Goal: Transaction & Acquisition: Purchase product/service

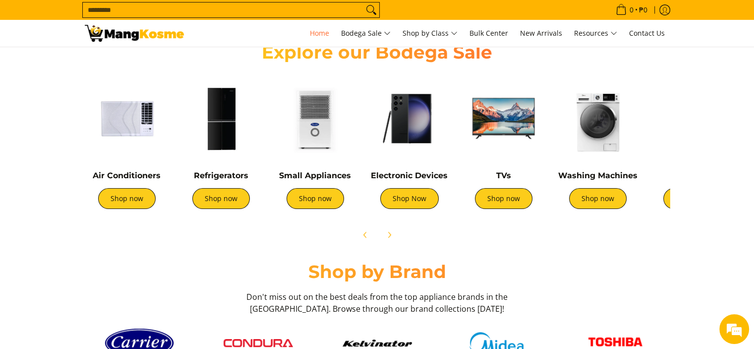
scroll to position [0, 394]
click at [224, 132] on img at bounding box center [221, 118] width 84 height 84
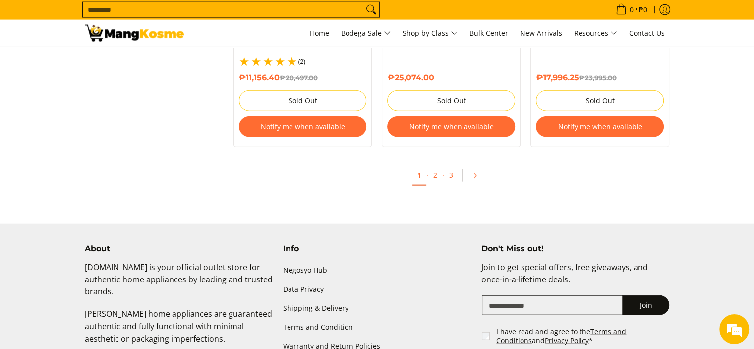
scroll to position [2279, 0]
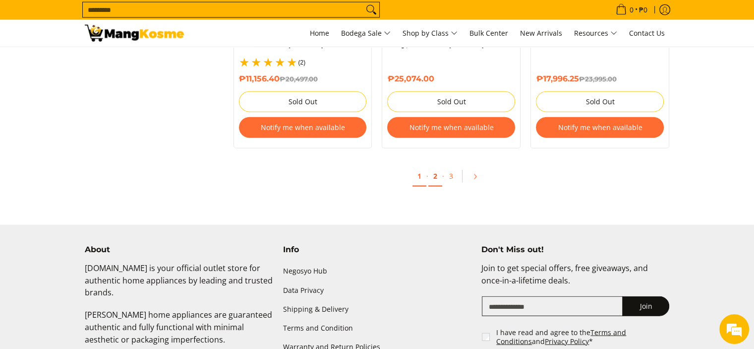
click at [436, 169] on link "2" at bounding box center [435, 176] width 14 height 20
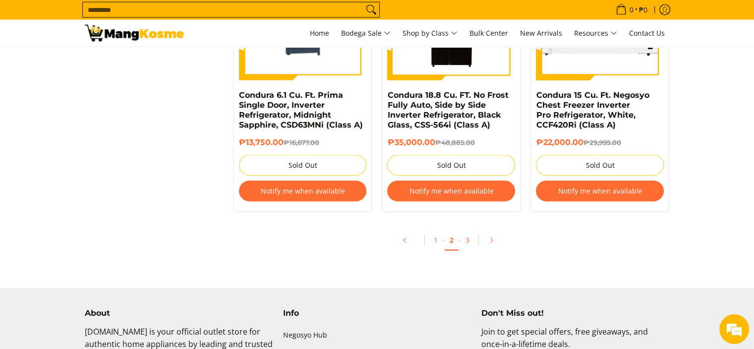
scroll to position [2185, 0]
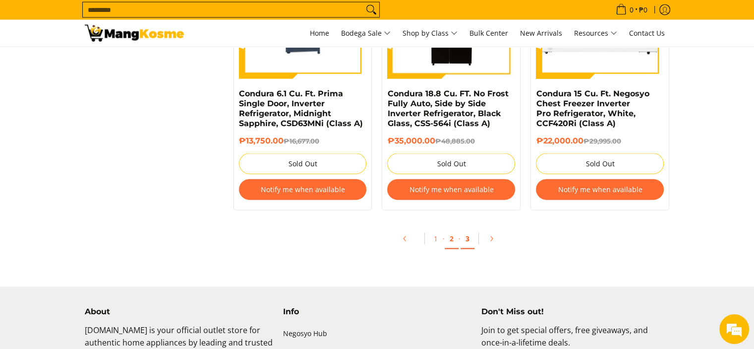
click at [466, 239] on link "3" at bounding box center [468, 239] width 14 height 20
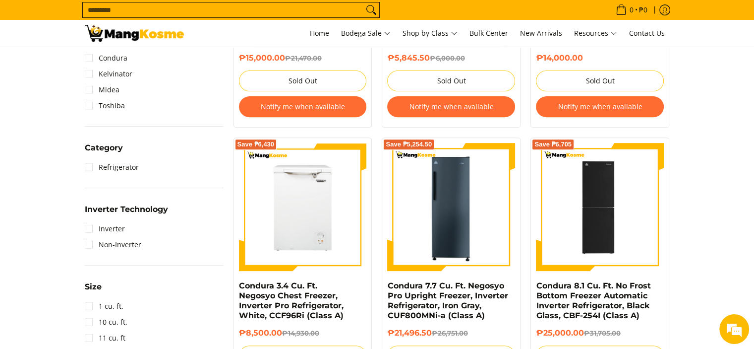
scroll to position [353, 0]
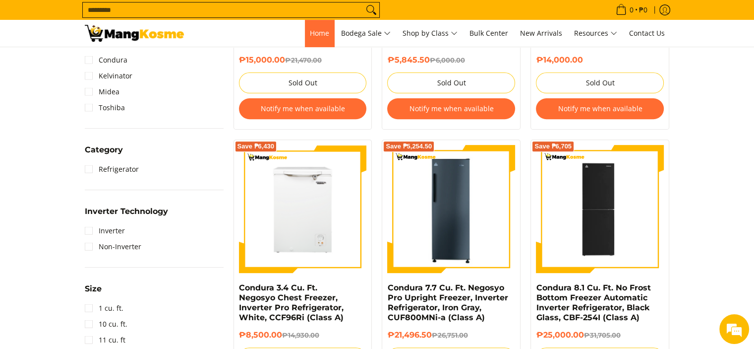
click at [318, 42] on link "Home" at bounding box center [319, 33] width 29 height 27
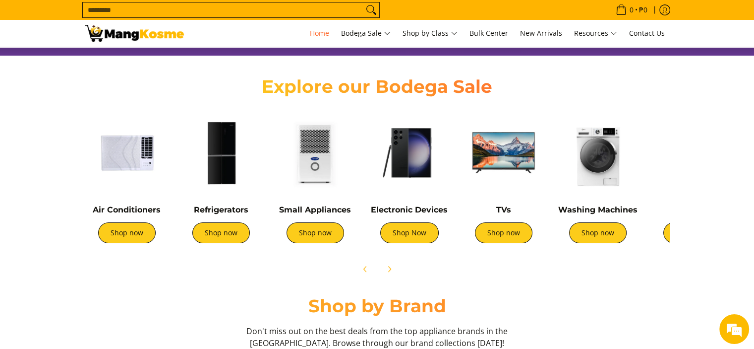
scroll to position [0, 394]
click at [418, 158] on img at bounding box center [409, 153] width 84 height 84
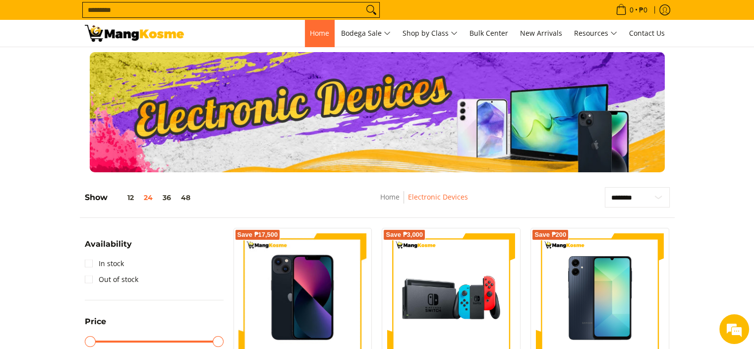
click at [317, 32] on span "Home" at bounding box center [319, 32] width 19 height 9
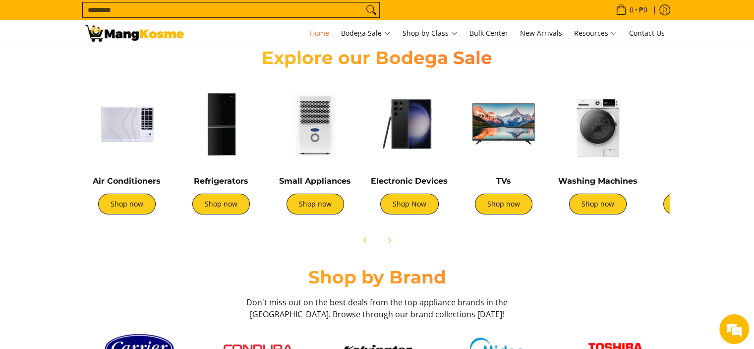
scroll to position [355, 0]
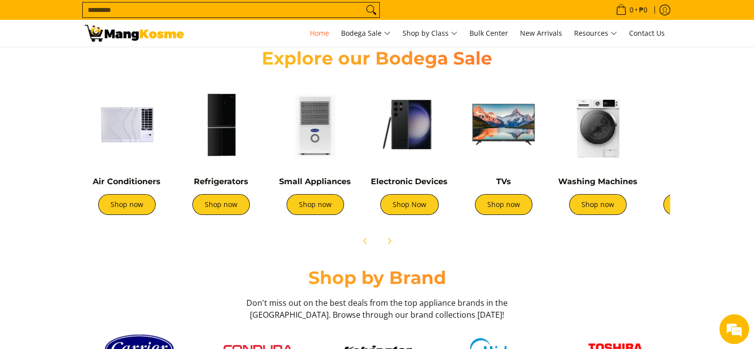
click at [600, 130] on img at bounding box center [598, 124] width 84 height 84
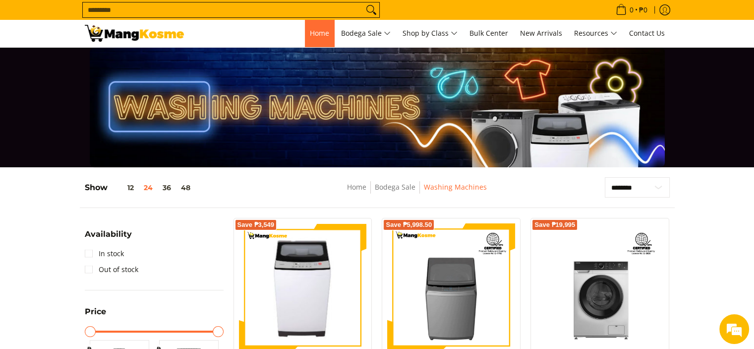
click at [312, 33] on span "Home" at bounding box center [319, 32] width 19 height 9
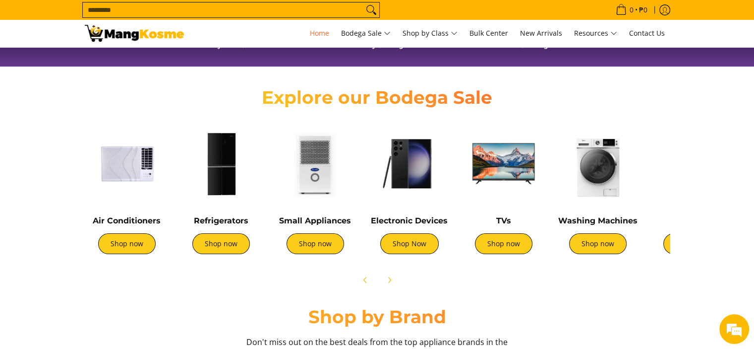
scroll to position [314, 0]
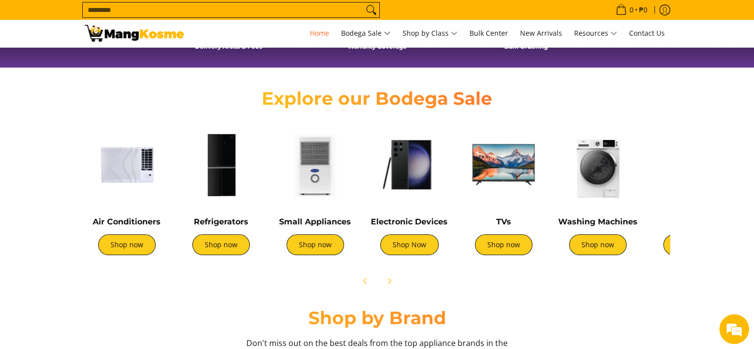
click at [133, 160] on img at bounding box center [127, 164] width 84 height 84
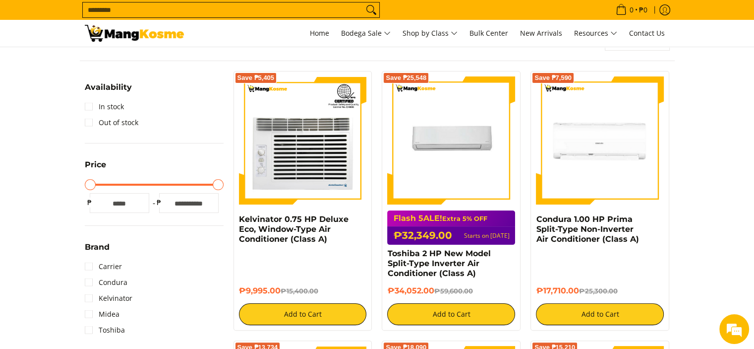
scroll to position [147, 0]
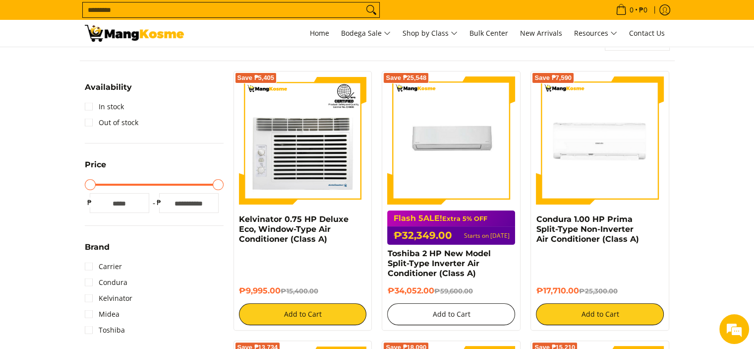
click at [458, 313] on button "Add to Cart" at bounding box center [451, 314] width 128 height 22
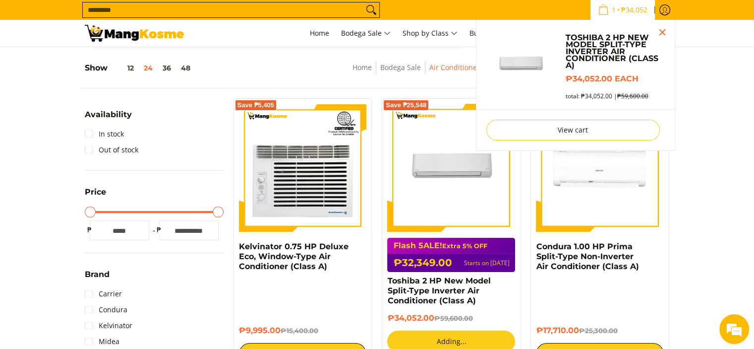
scroll to position [119, 0]
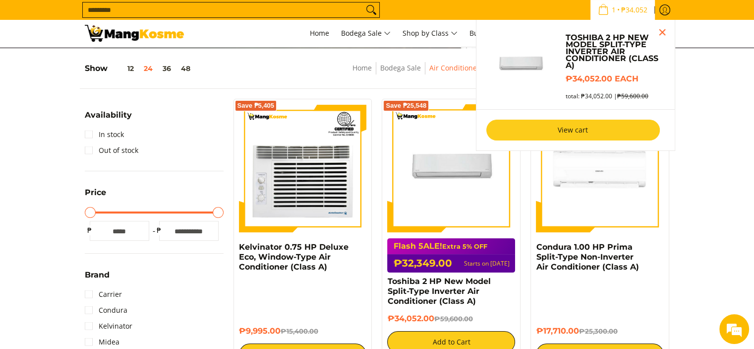
click at [534, 133] on link "View cart" at bounding box center [573, 130] width 174 height 21
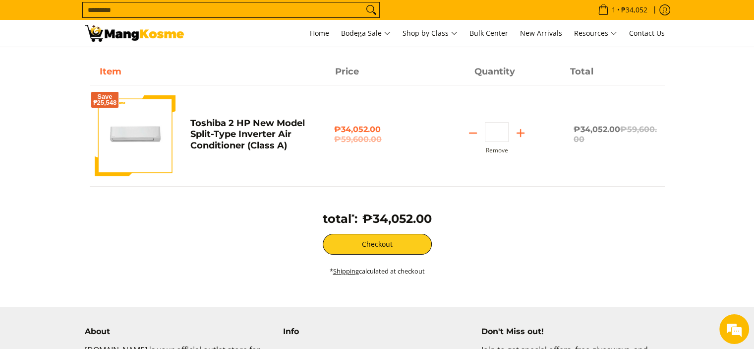
scroll to position [79, 0]
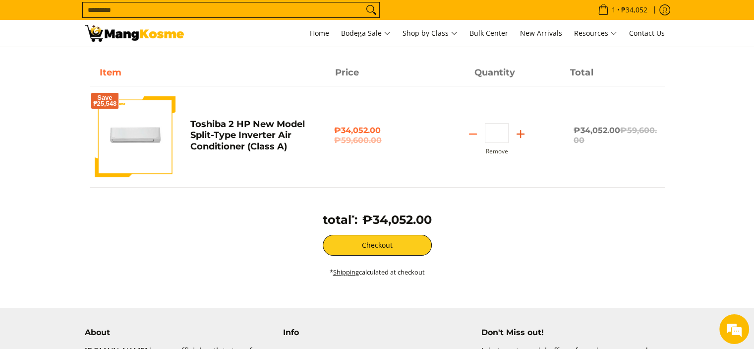
click at [523, 134] on icon "Add" at bounding box center [521, 134] width 14 height 14
type input "*"
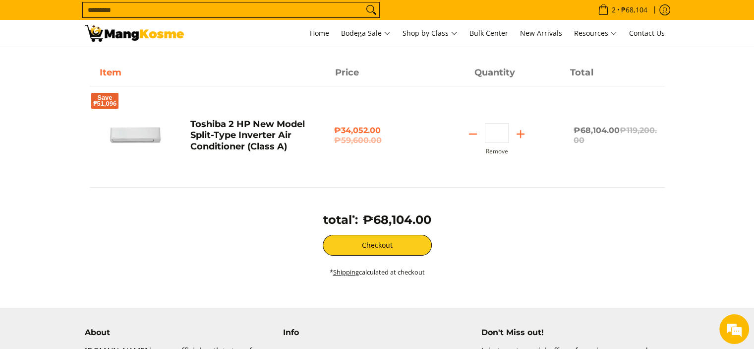
click at [523, 134] on icon "Add" at bounding box center [521, 134] width 14 height 14
type input "*"
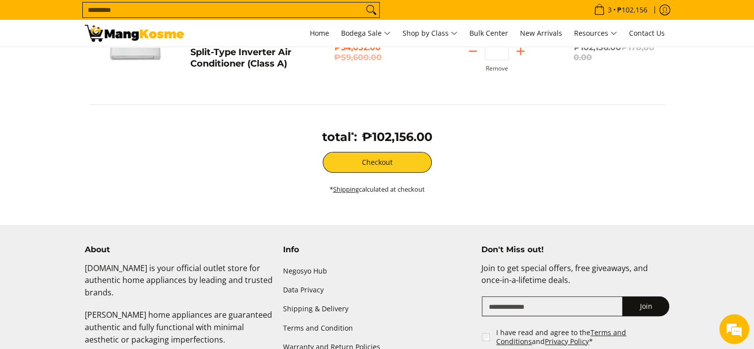
scroll to position [156, 0]
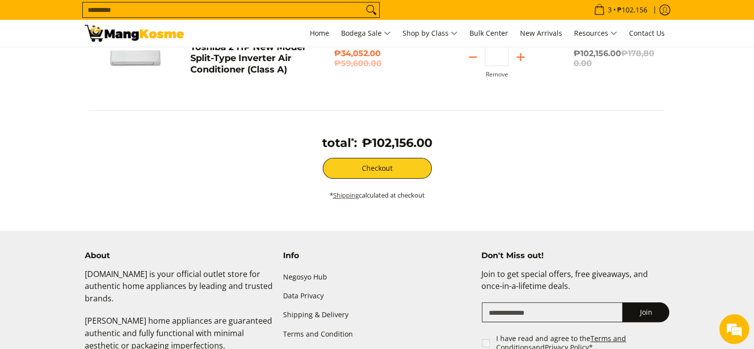
click at [339, 194] on link "Shipping" at bounding box center [346, 194] width 26 height 9
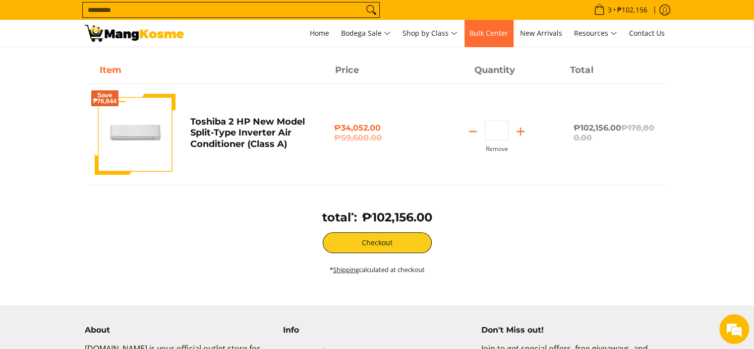
click at [503, 29] on span "Bulk Center" at bounding box center [489, 32] width 39 height 9
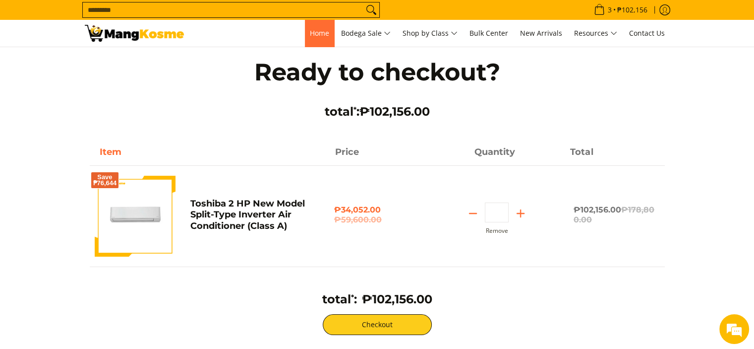
click at [313, 34] on span "Home" at bounding box center [319, 32] width 19 height 9
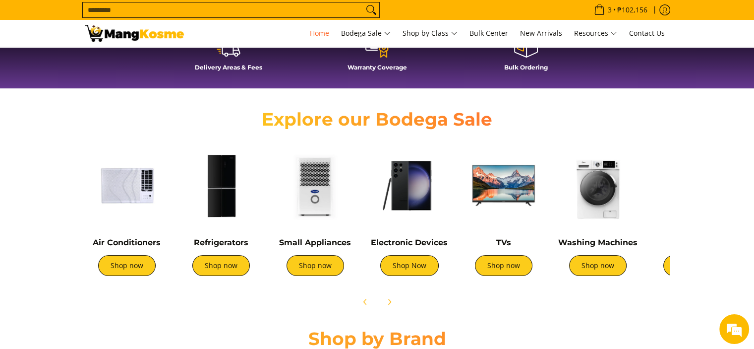
scroll to position [295, 0]
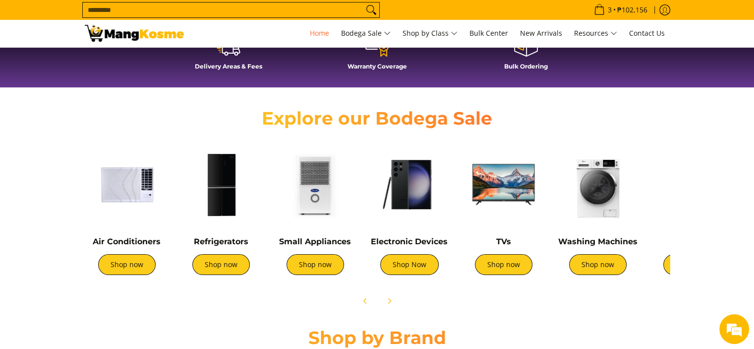
click at [511, 194] on img at bounding box center [504, 184] width 84 height 84
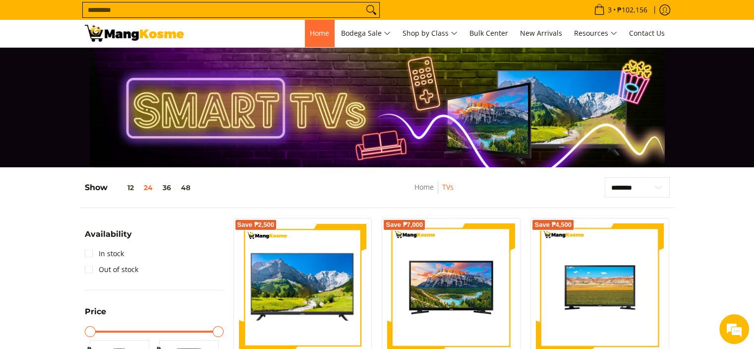
click at [323, 30] on span "Home" at bounding box center [319, 32] width 19 height 9
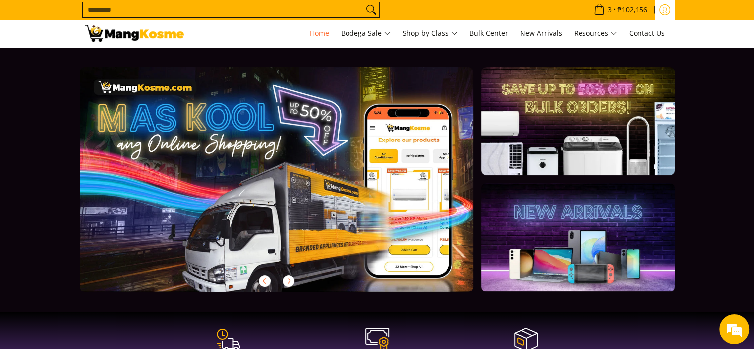
click at [666, 15] on link "Log in" at bounding box center [665, 10] width 20 height 20
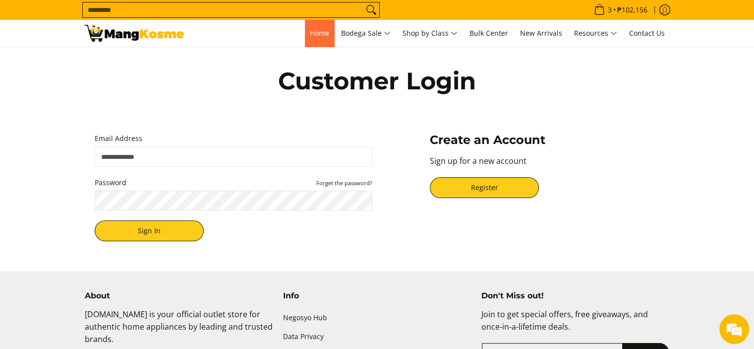
click at [315, 36] on span "Home" at bounding box center [319, 32] width 19 height 9
